Goal: Task Accomplishment & Management: Complete application form

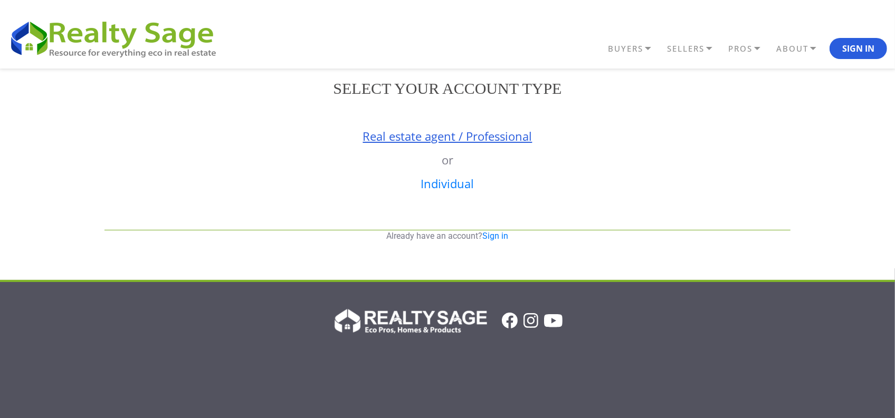
click at [411, 140] on link "Real estate agent / Professional" at bounding box center [447, 136] width 169 height 16
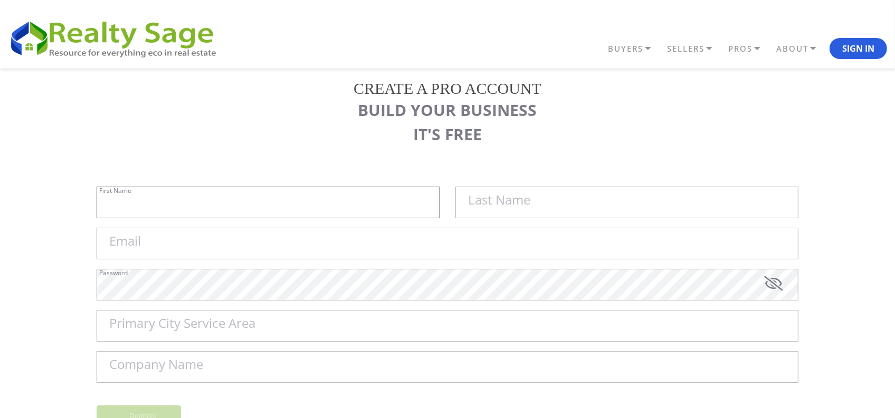
type input "Sell My House Fast [US_STATE] | As"
type input "Is Cash Home Buyers [GEOGRAPHIC_DATA]"
type input "[EMAIL_ADDRESS][DOMAIN_NAME]"
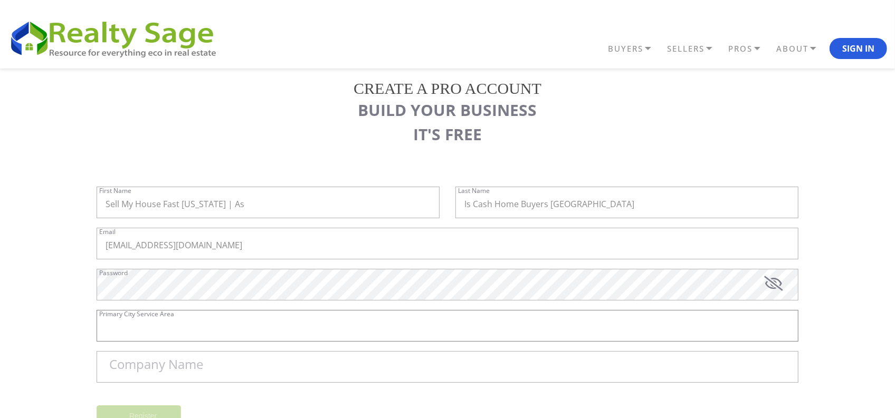
type input "[GEOGRAPHIC_DATA]"
type input "Sell My House Fast [US_STATE] | As Is Cash Home Buyers [GEOGRAPHIC_DATA]"
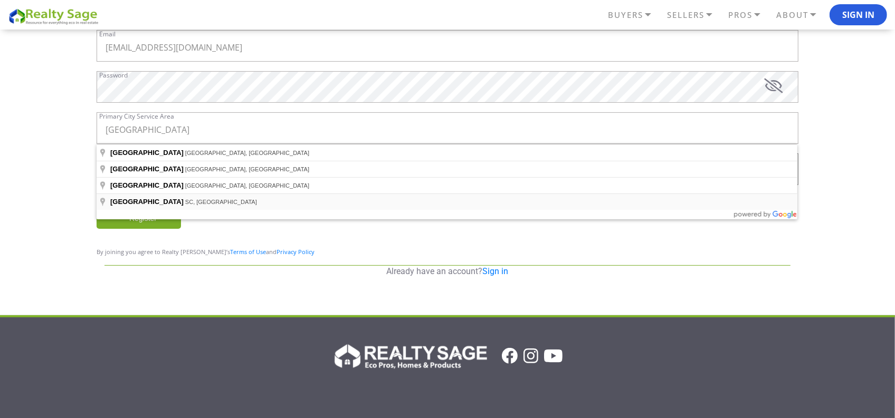
scroll to position [186, 0]
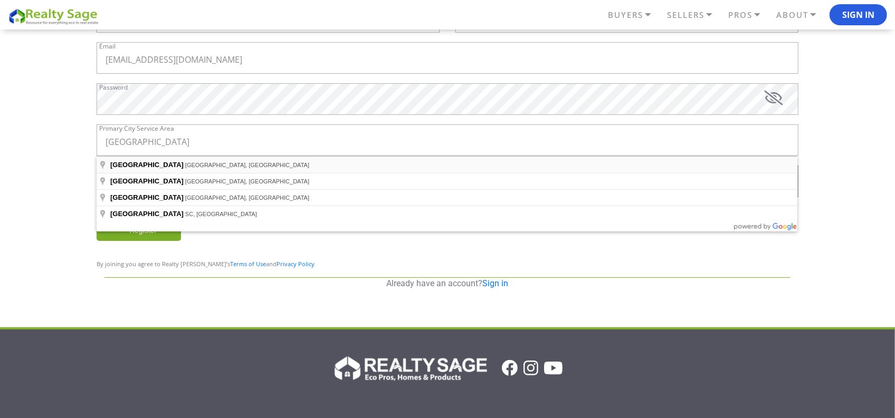
click at [185, 165] on span "[GEOGRAPHIC_DATA], [GEOGRAPHIC_DATA]" at bounding box center [247, 165] width 124 height 6
click at [184, 141] on input "[GEOGRAPHIC_DATA]" at bounding box center [447, 140] width 701 height 32
type input "[GEOGRAPHIC_DATA], [GEOGRAPHIC_DATA], [GEOGRAPHIC_DATA]"
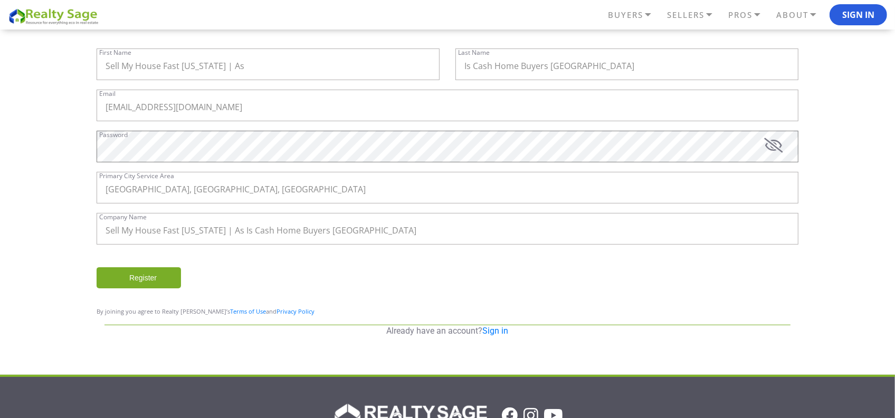
scroll to position [139, 0]
